Goal: Transaction & Acquisition: Purchase product/service

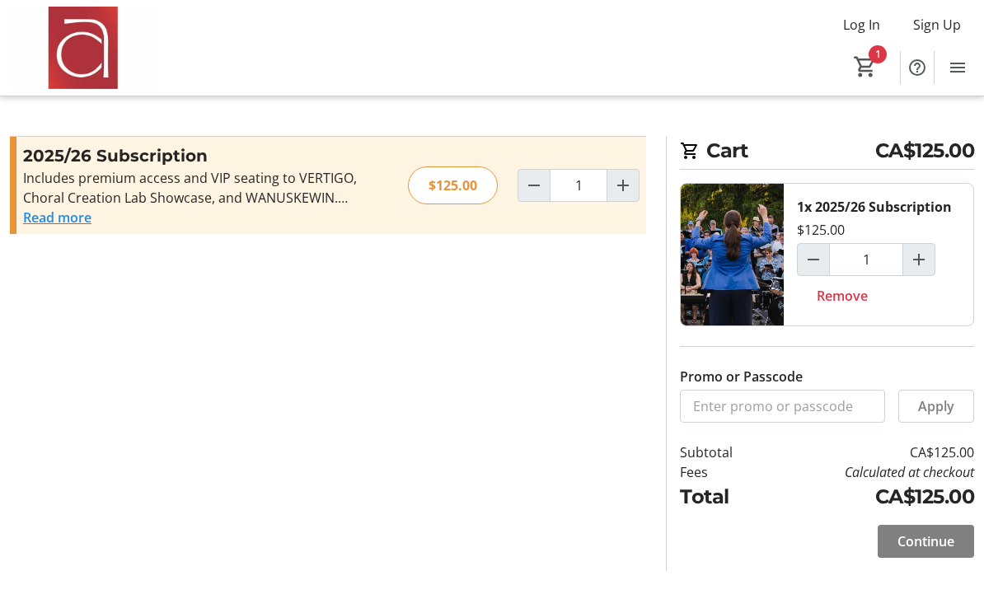
click at [938, 541] on span "Continue" at bounding box center [926, 542] width 57 height 20
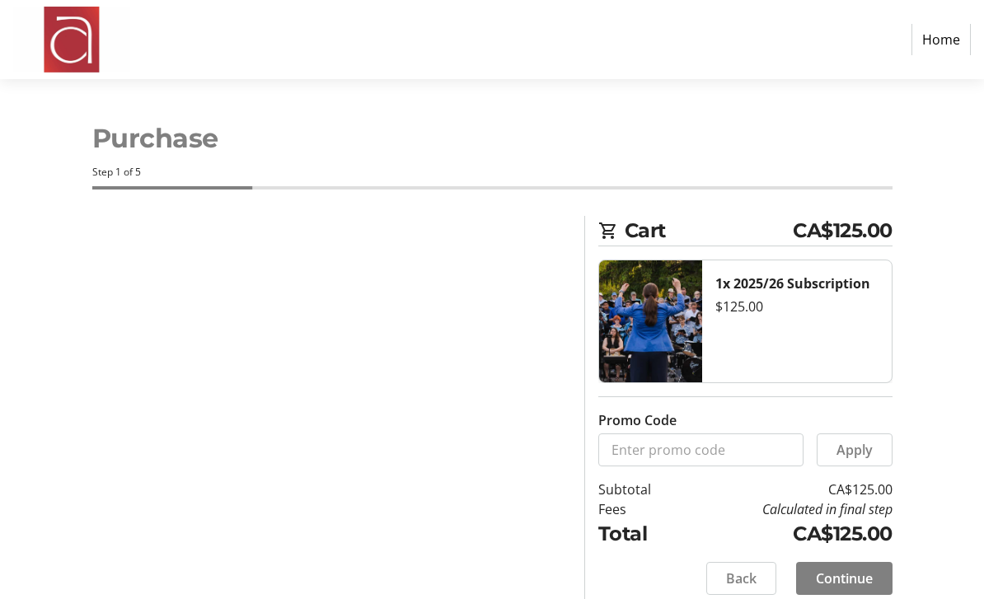
select select "CA"
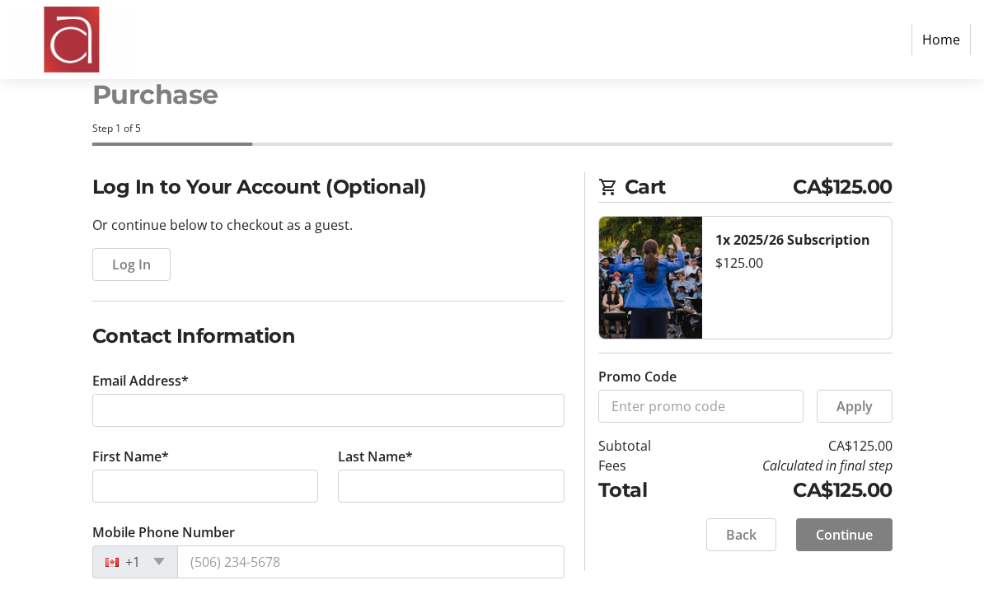
scroll to position [45, 0]
click at [116, 266] on span "Log In" at bounding box center [131, 264] width 39 height 20
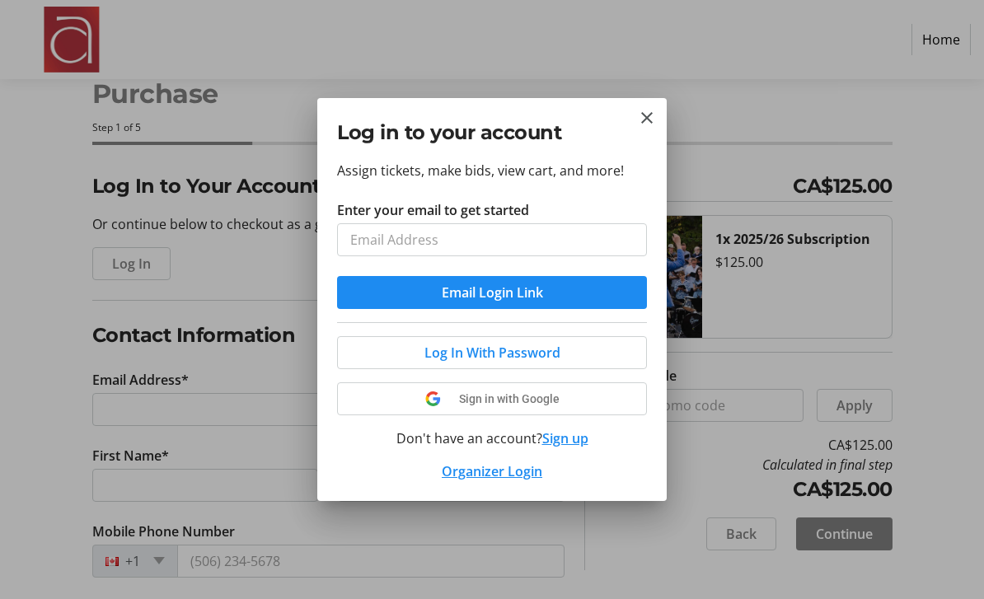
scroll to position [0, 0]
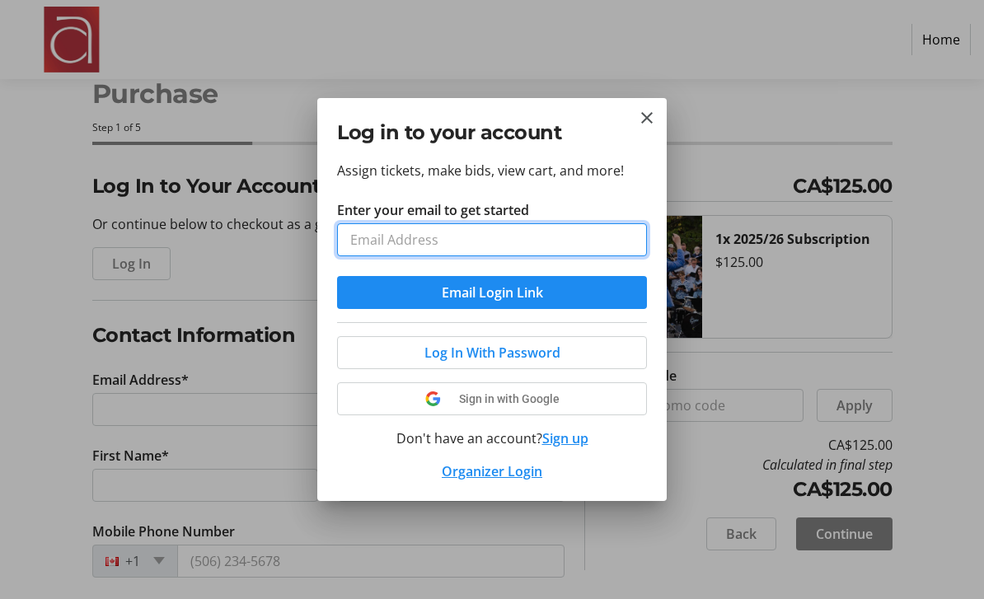
click at [534, 243] on input "Enter your email to get started" at bounding box center [492, 239] width 310 height 33
type input "[EMAIL_ADDRESS][DOMAIN_NAME]"
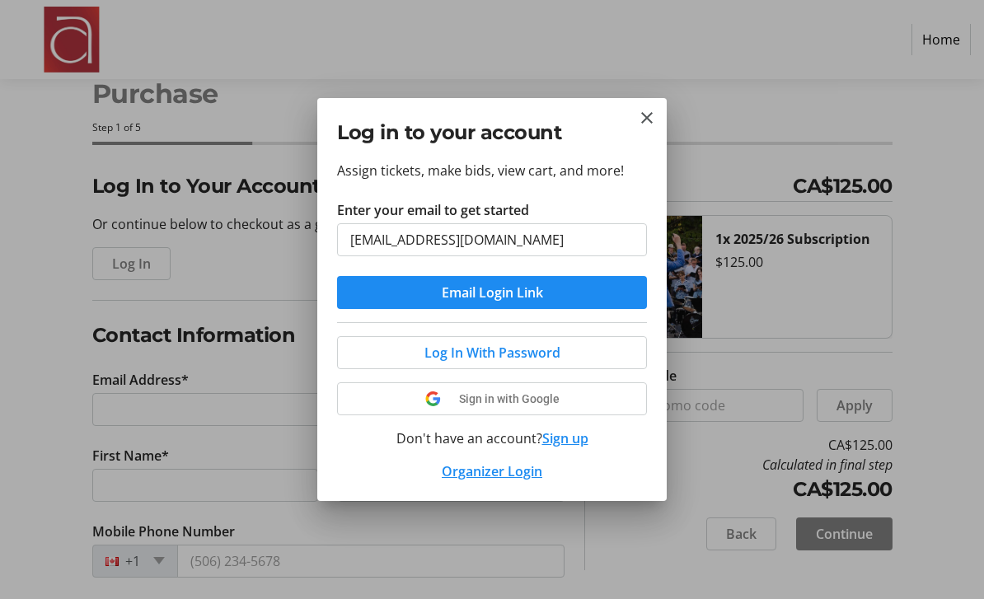
click at [492, 292] on button "Email Login Link" at bounding box center [492, 292] width 310 height 33
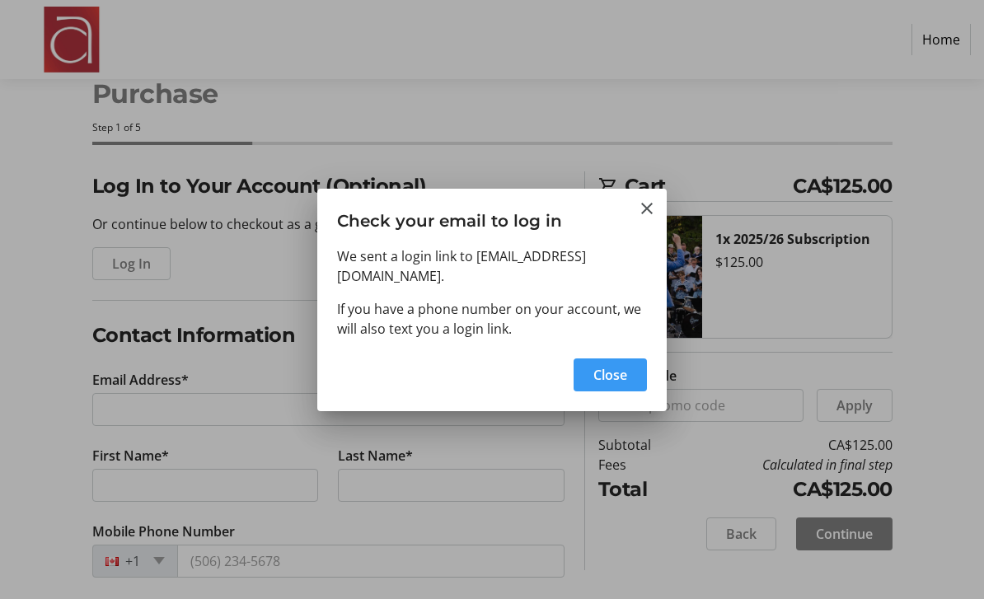
click at [612, 376] on span "button" at bounding box center [610, 375] width 73 height 40
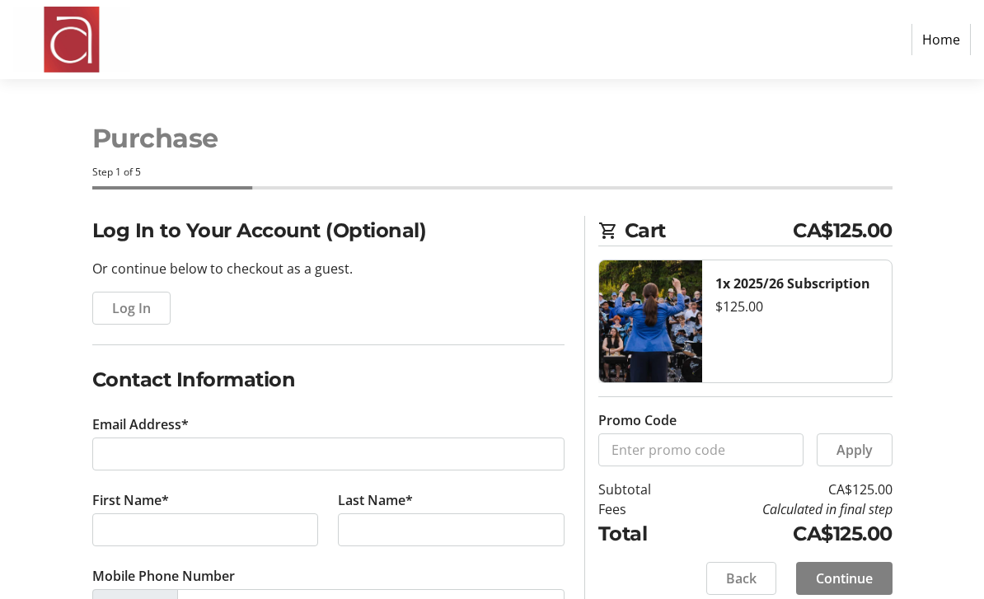
scroll to position [45, 0]
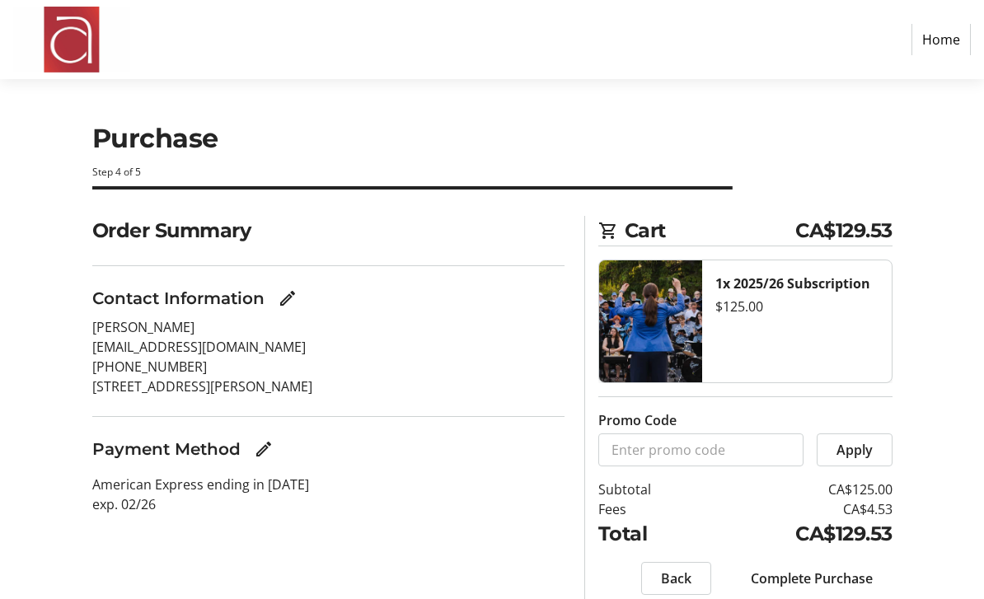
scroll to position [3, 0]
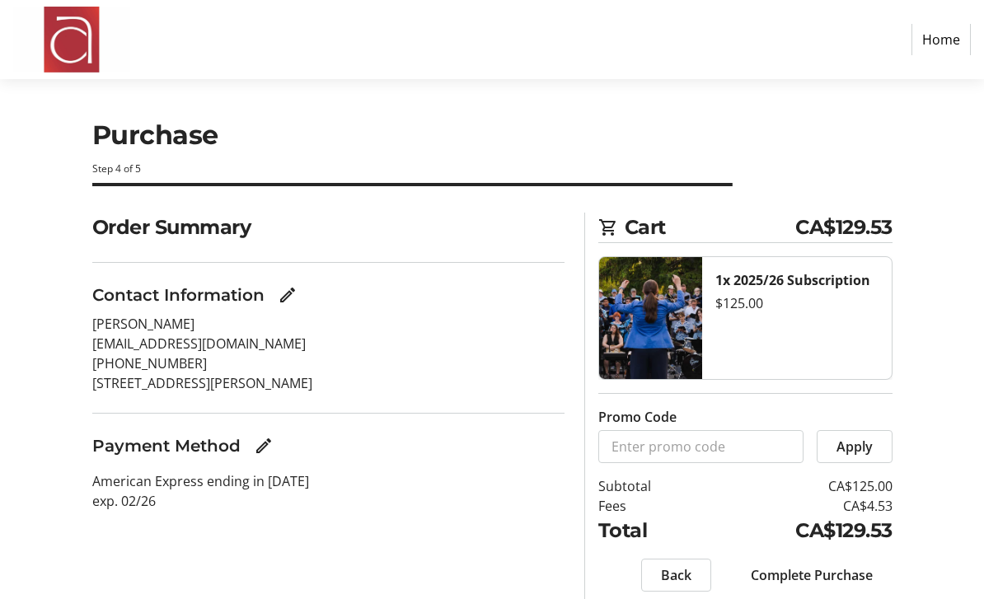
click at [847, 575] on span "Complete Purchase" at bounding box center [812, 576] width 122 height 20
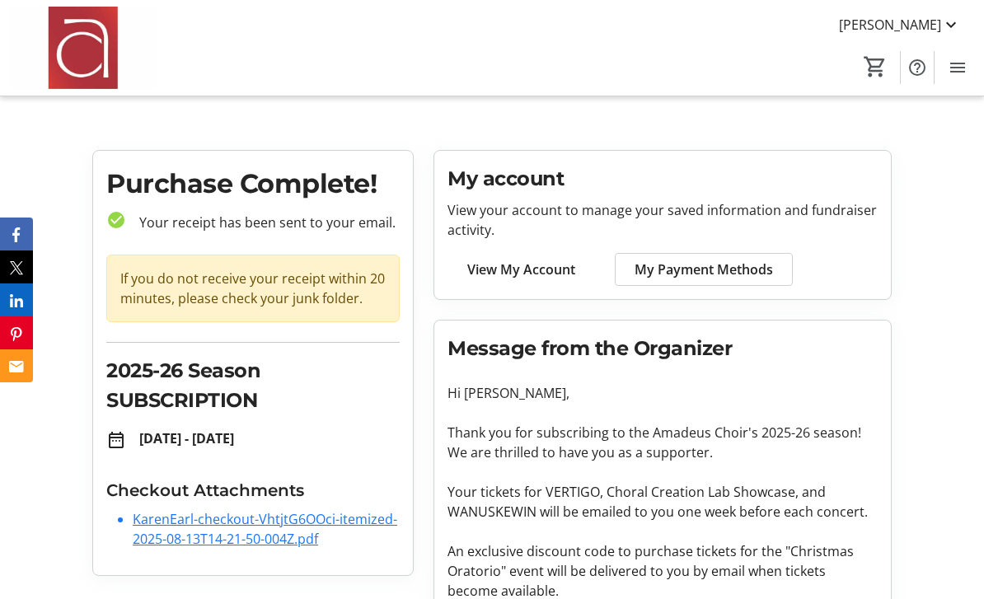
click at [298, 522] on link "KarenEarl-checkout-VhtjtG6OOci-itemized-2025-08-13T14-21-50-004Z.pdf" at bounding box center [265, 529] width 265 height 38
